Goal: Transaction & Acquisition: Book appointment/travel/reservation

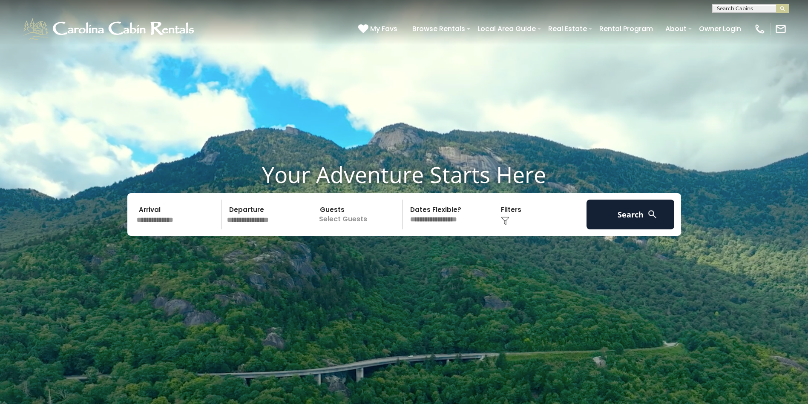
click at [190, 224] on input "text" at bounding box center [178, 215] width 88 height 30
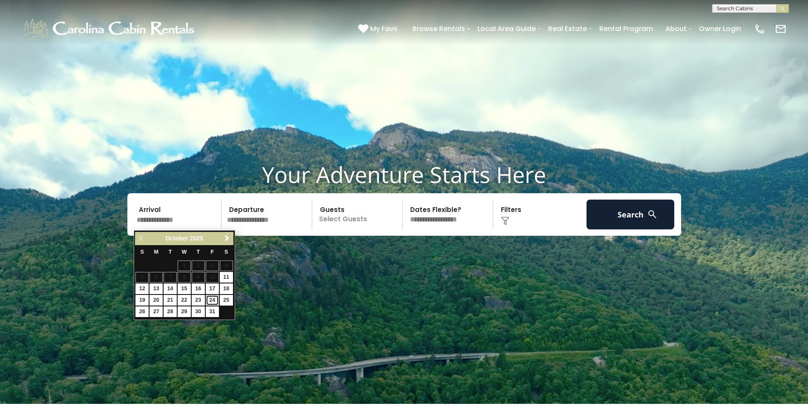
click at [212, 297] on link "24" at bounding box center [212, 300] width 13 height 11
type input "********"
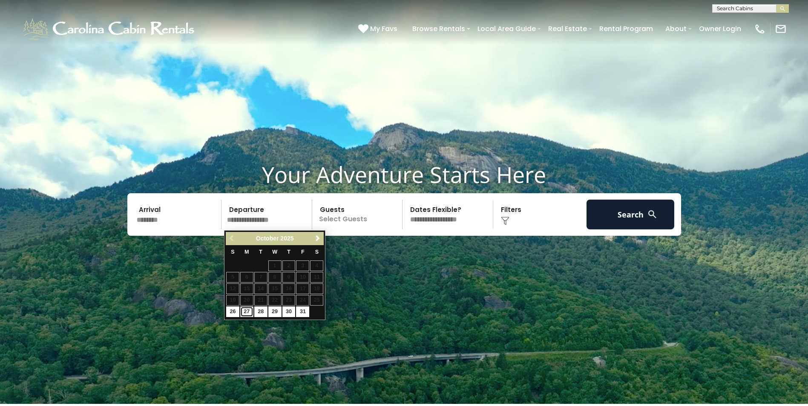
click at [247, 310] on link "27" at bounding box center [246, 312] width 13 height 11
type input "********"
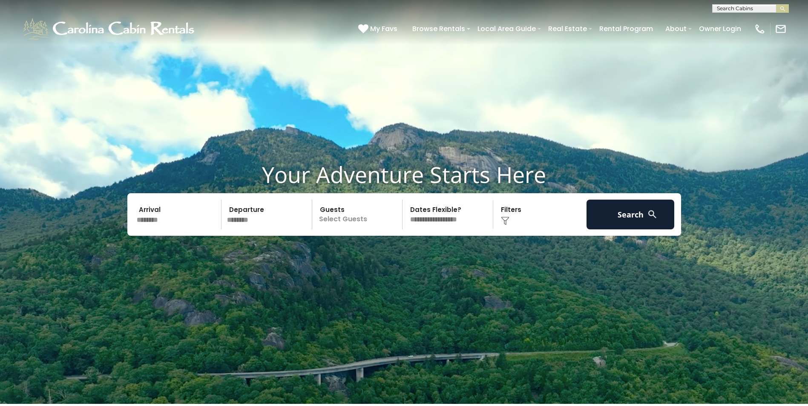
click at [376, 217] on p "Select Guests" at bounding box center [359, 215] width 88 height 30
click at [402, 252] on div "+" at bounding box center [400, 250] width 10 height 10
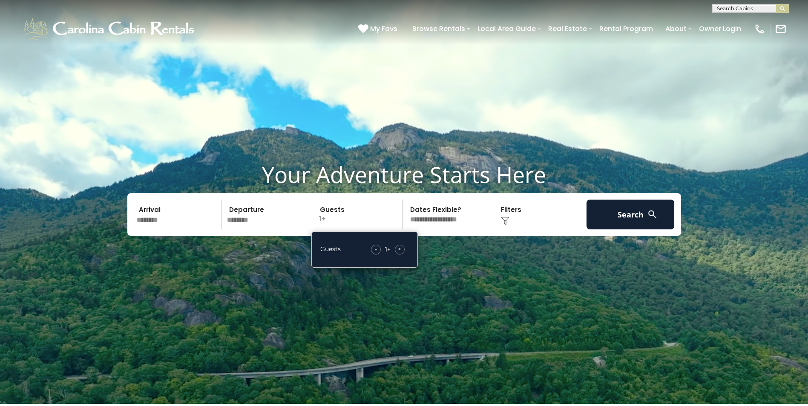
click at [401, 252] on span "+" at bounding box center [399, 249] width 3 height 9
click at [649, 213] on img at bounding box center [652, 214] width 11 height 11
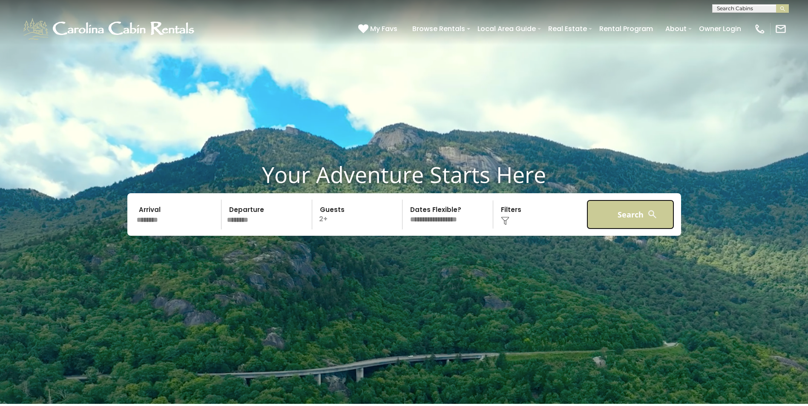
click at [614, 213] on button "Search" at bounding box center [631, 215] width 88 height 30
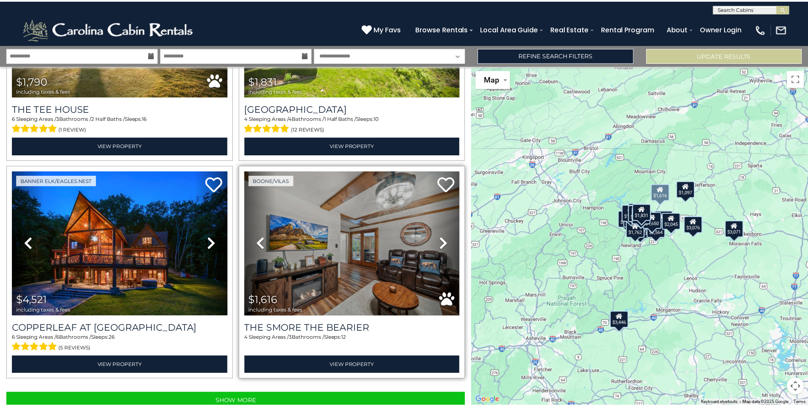
scroll to position [3009, 0]
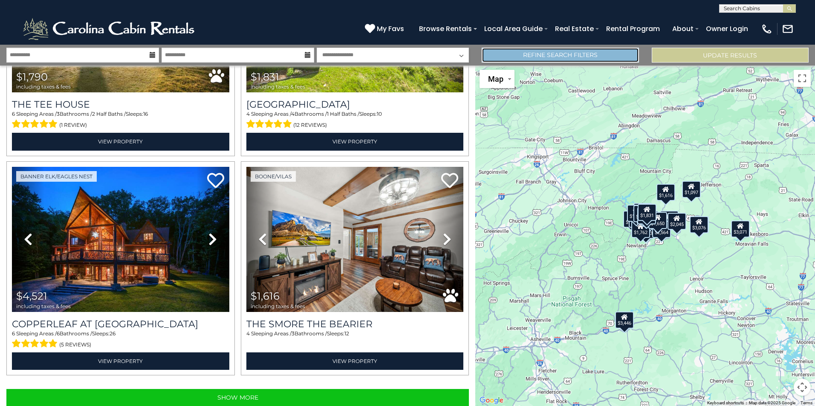
click at [606, 52] on link "Refine Search Filters" at bounding box center [559, 55] width 157 height 15
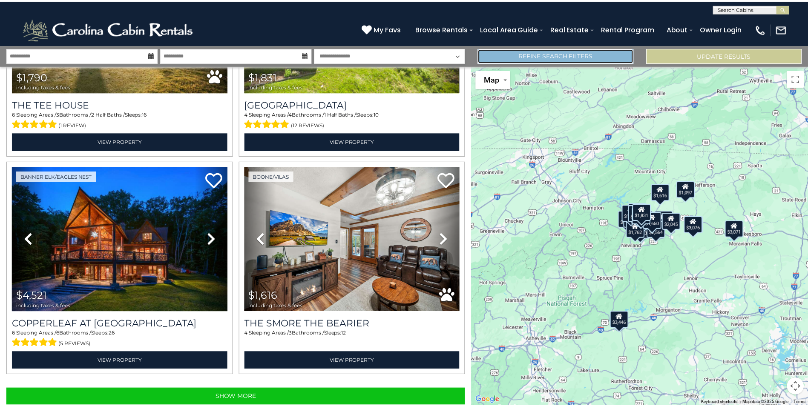
scroll to position [2990, 0]
